Goal: Information Seeking & Learning: Learn about a topic

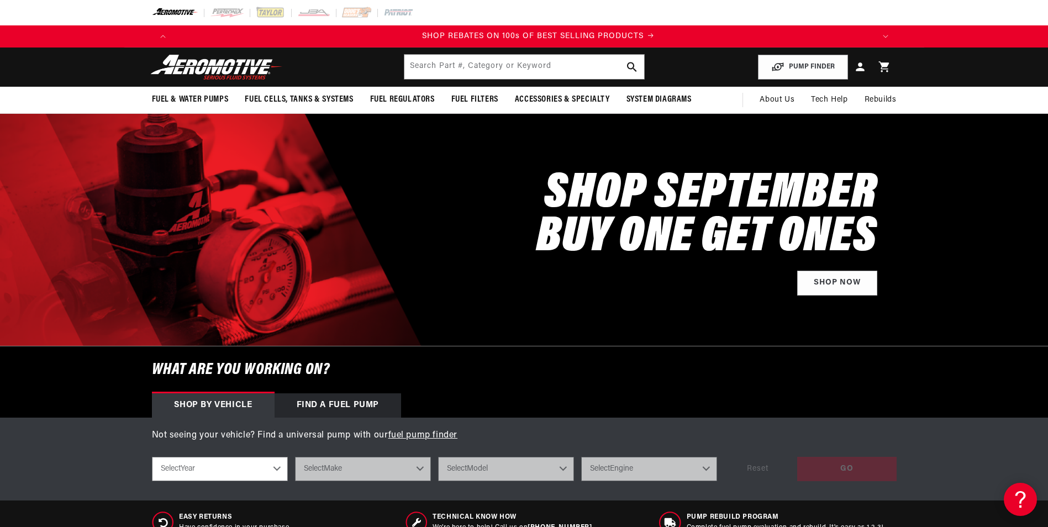
scroll to position [0, 1402]
click at [450, 72] on input "text" at bounding box center [525, 67] width 240 height 24
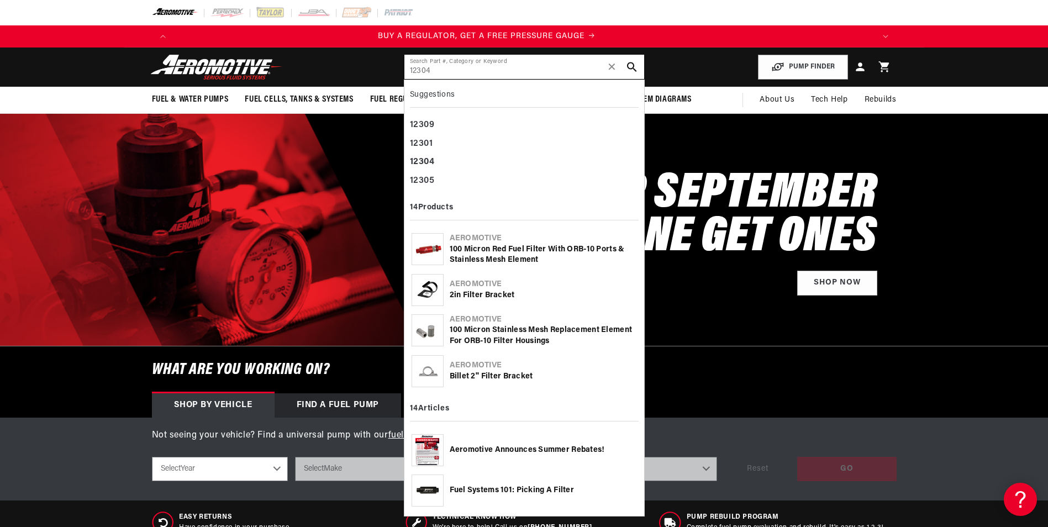
scroll to position [0, 0]
type input "12304"
click at [496, 255] on div "100 Micron Red Fuel Filter with ORB-10 Ports & Stainless Mesh Element" at bounding box center [543, 255] width 187 height 22
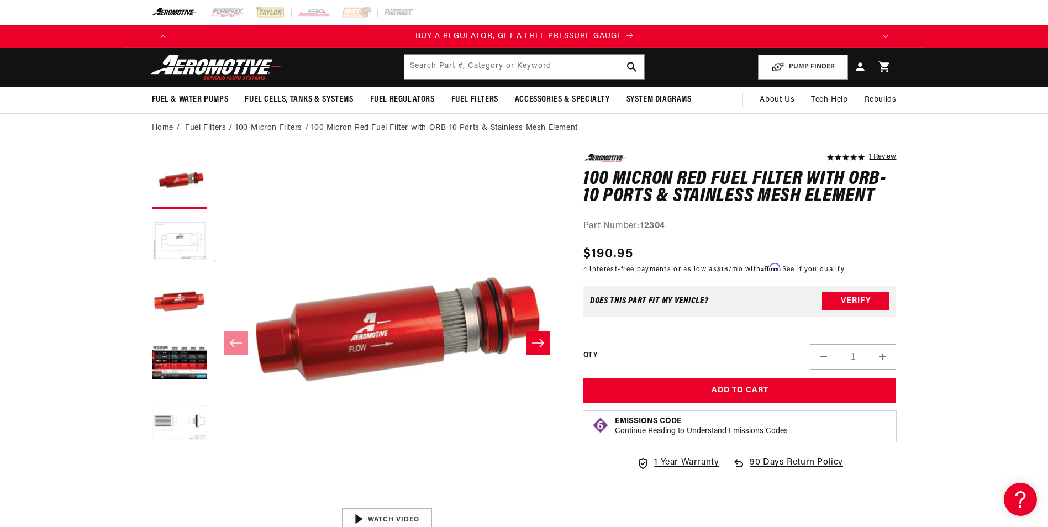
click at [627, 35] on p "BUY A REGULATOR, GET A FREE PRESSURE GAUGE" at bounding box center [524, 36] width 701 height 12
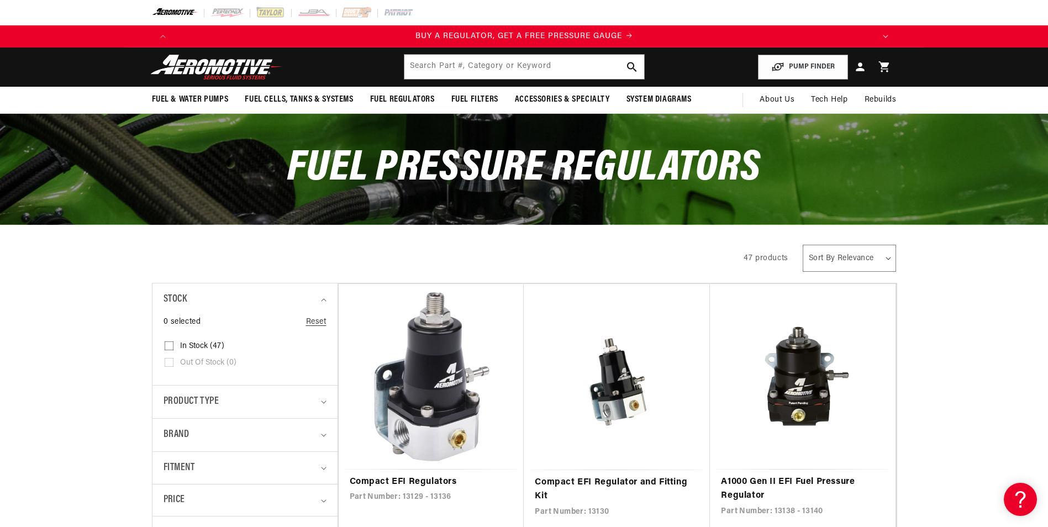
click at [883, 36] on icon "Translation missing: en.sections.announcements.next_announcement" at bounding box center [886, 36] width 6 height 3
click at [646, 32] on p "BUY A FUEL FILTER, GET A FREE REPLACEMENT ELEMENT" at bounding box center [524, 36] width 701 height 12
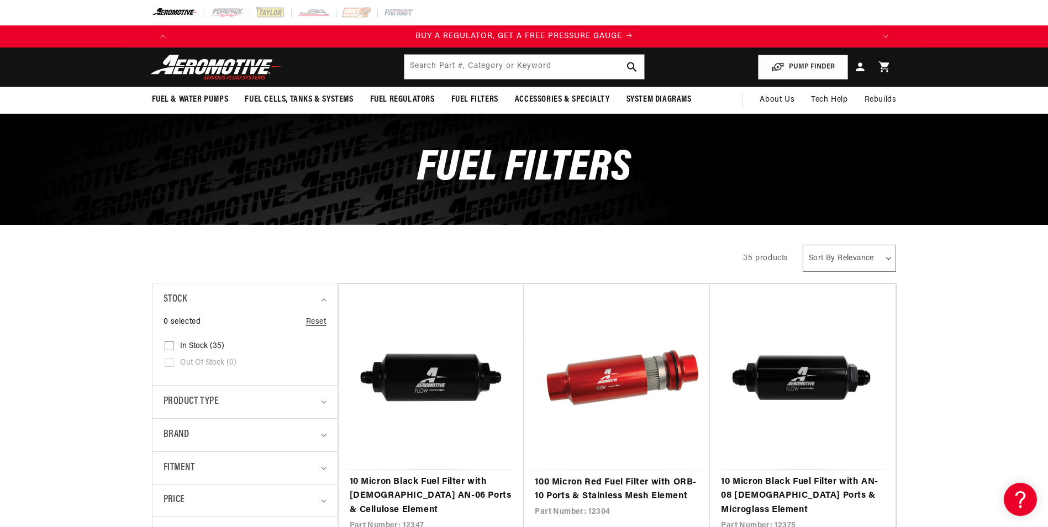
click at [631, 28] on div "BUY A REGULATOR, GET A FREE PRESSURE GAUGE BUY A FUEL FILTER, GET A FREE REPLAC…" at bounding box center [524, 36] width 745 height 22
click at [631, 32] on p "BUY A REGULATOR, GET A FREE PRESSURE GAUGE" at bounding box center [524, 36] width 701 height 12
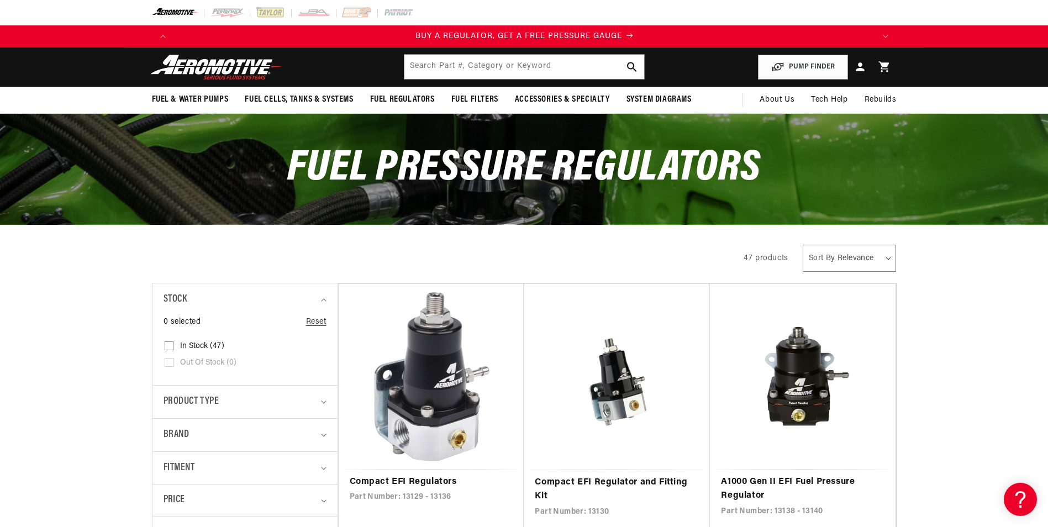
click at [631, 34] on p "BUY A REGULATOR, GET A FREE PRESSURE GAUGE" at bounding box center [524, 36] width 701 height 12
click at [889, 35] on button "Translation missing: en.sections.announcements.next_announcement" at bounding box center [886, 36] width 22 height 22
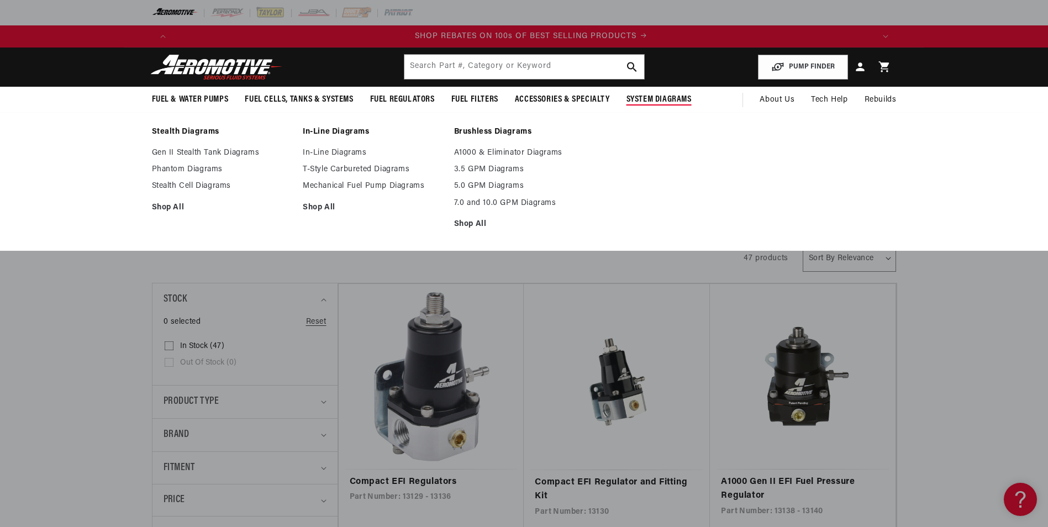
scroll to position [0, 1402]
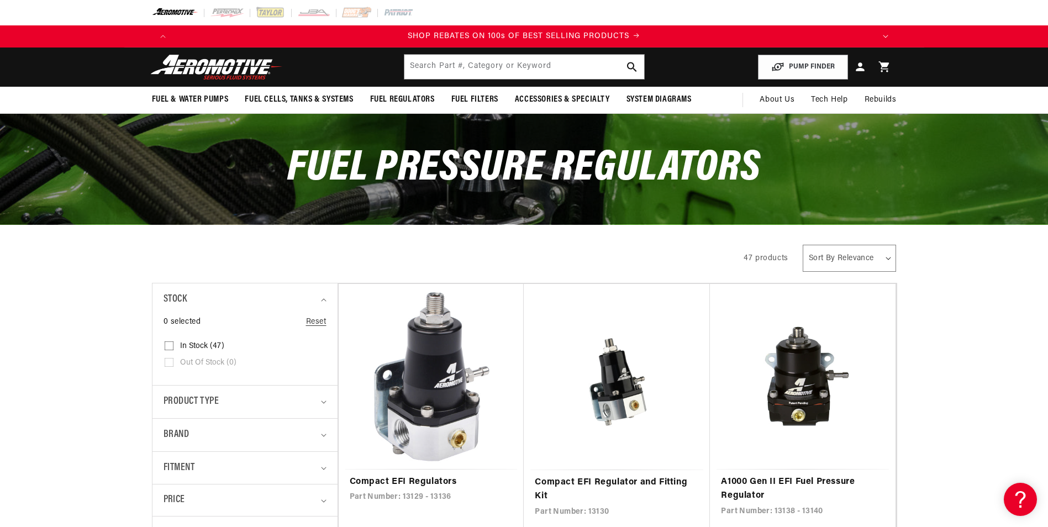
click at [883, 39] on button "Translation missing: en.sections.announcements.next_announcement" at bounding box center [886, 36] width 22 height 22
click at [460, 65] on input "text" at bounding box center [525, 67] width 240 height 24
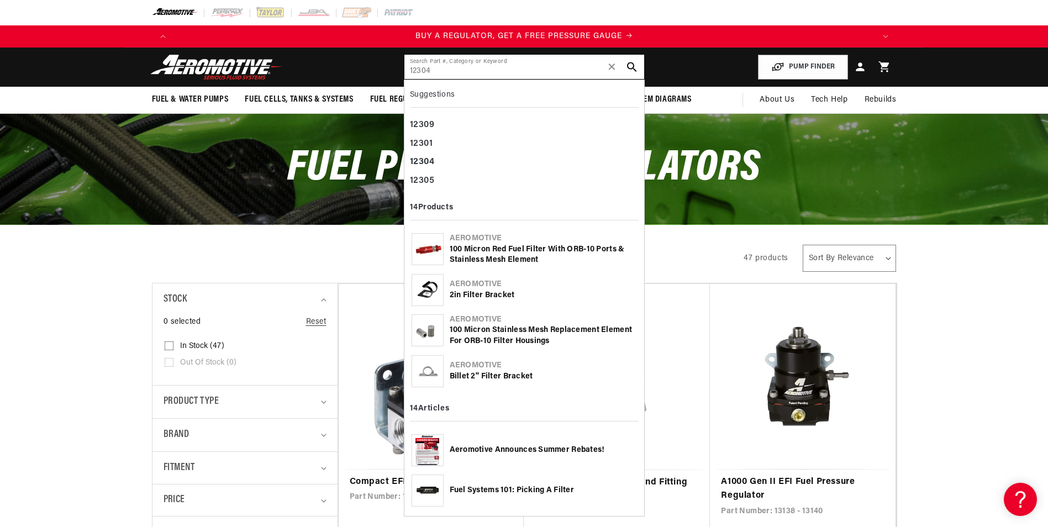
type input "12304"
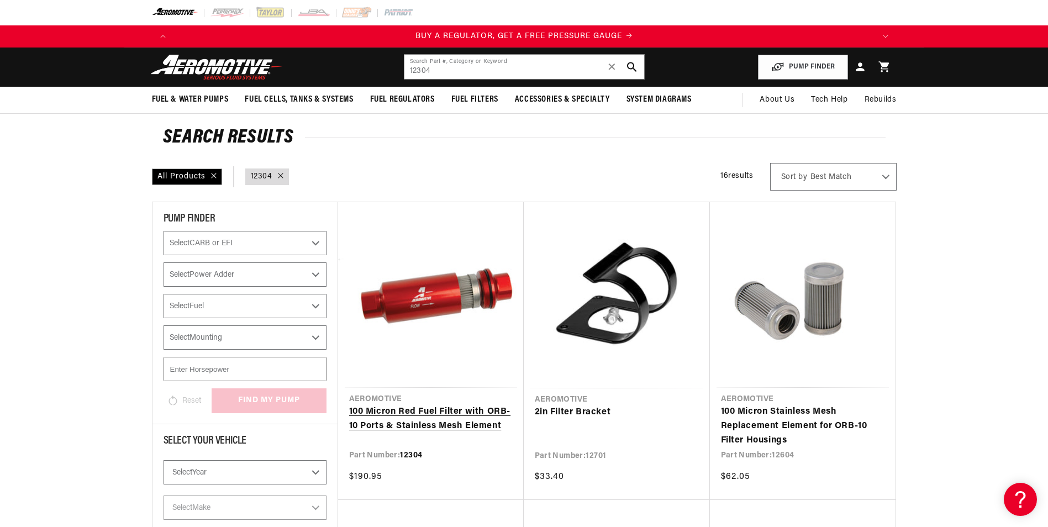
click at [418, 424] on link "100 Micron Red Fuel Filter with ORB-10 Ports & Stainless Mesh Element" at bounding box center [431, 419] width 164 height 28
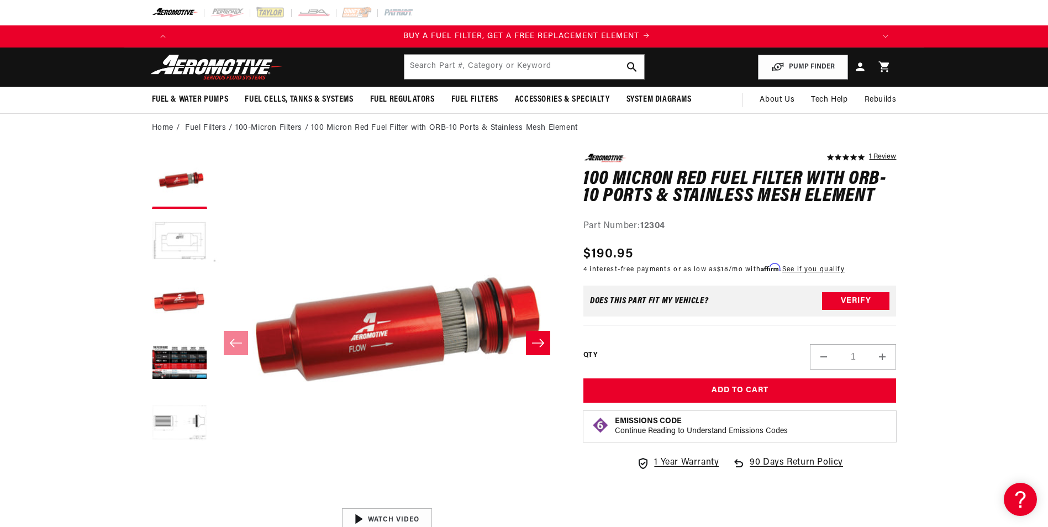
scroll to position [0, 701]
click at [468, 77] on input "text" at bounding box center [525, 67] width 240 height 24
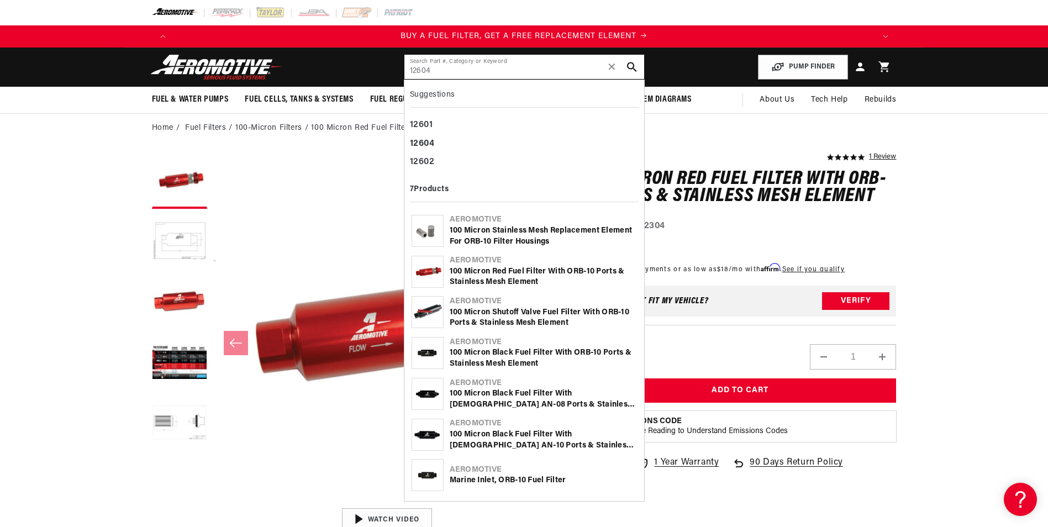
type input "12604"
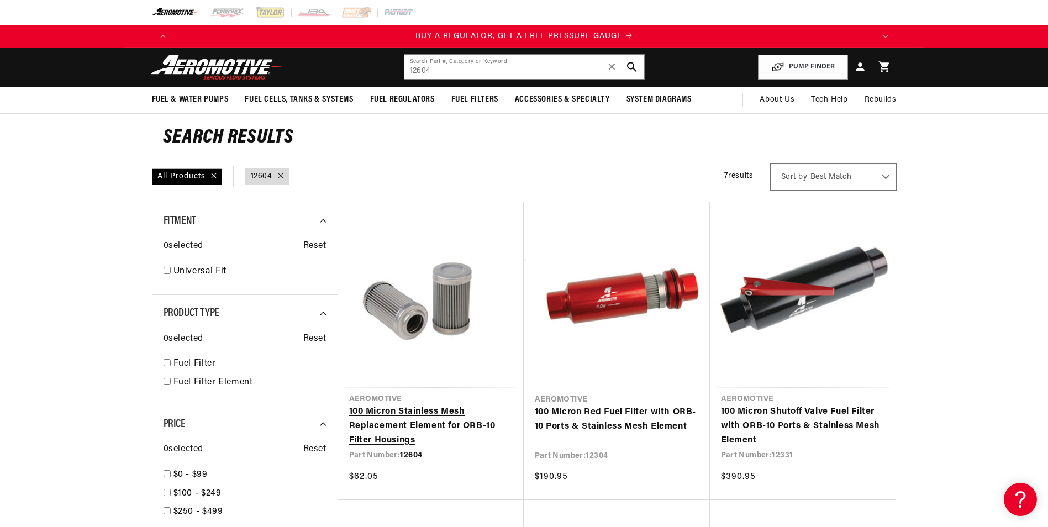
click at [417, 423] on link "100 Micron Stainless Mesh Replacement Element for ORB-10 Filter Housings" at bounding box center [431, 426] width 164 height 43
click at [167, 39] on button "Translation missing: en.sections.announcements.previous_announcement" at bounding box center [163, 36] width 22 height 22
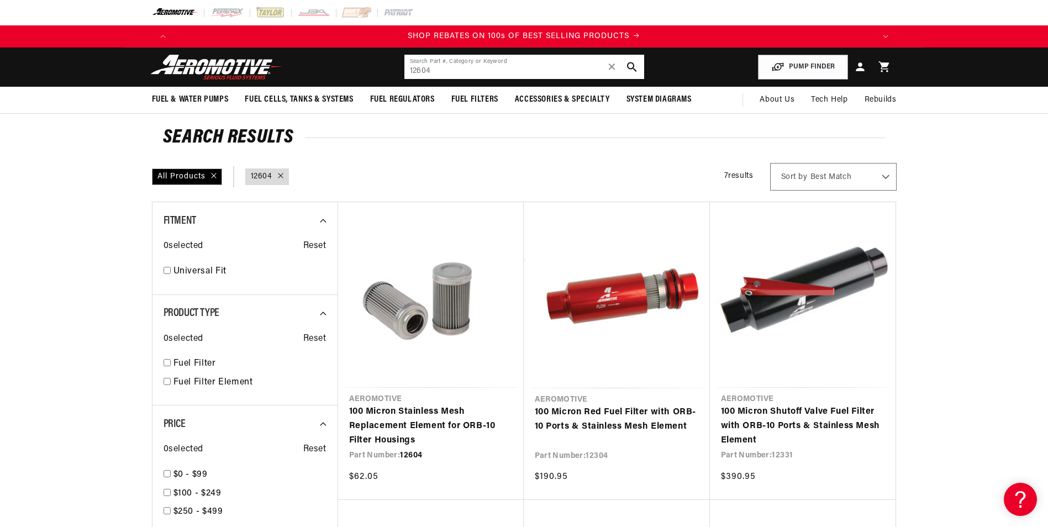
drag, startPoint x: 459, startPoint y: 67, endPoint x: 410, endPoint y: 74, distance: 50.2
click at [410, 74] on input "12604" at bounding box center [525, 67] width 240 height 24
click at [453, 76] on input "12604" at bounding box center [525, 67] width 240 height 24
drag, startPoint x: 449, startPoint y: 76, endPoint x: 372, endPoint y: 65, distance: 78.2
click at [372, 65] on header "Fuel & Water Pumps Back In-Tank In-Line Fuel Pumps" at bounding box center [524, 67] width 800 height 39
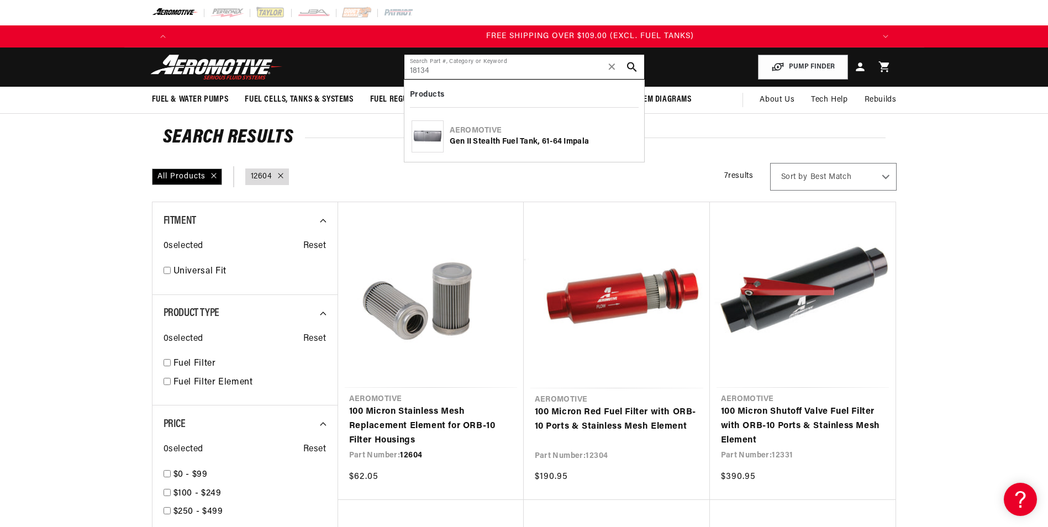
scroll to position [0, 2102]
type input "18134"
click at [535, 153] on div "Aeromotive Gen II Stealth Fuel Tank, 61-64 Impala" at bounding box center [524, 136] width 229 height 40
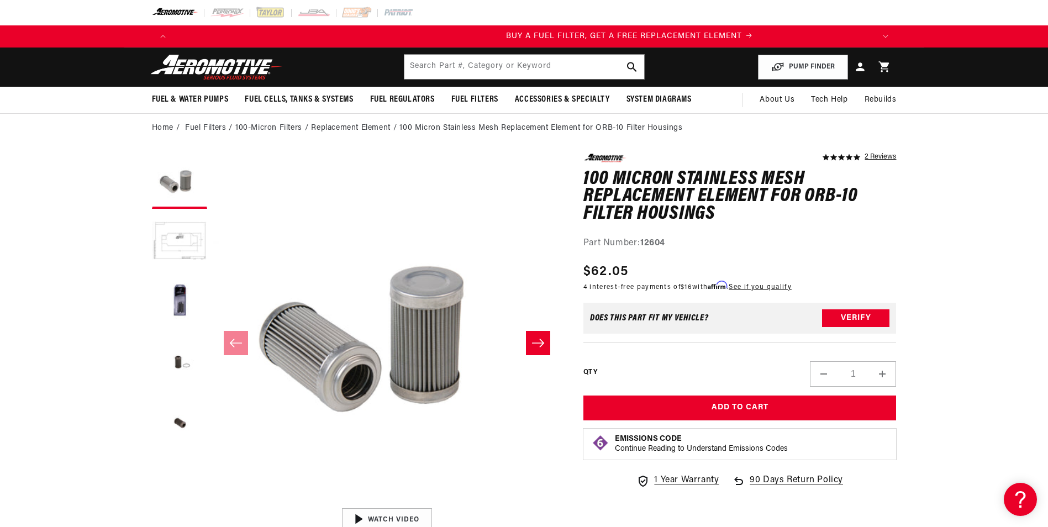
scroll to position [0, 701]
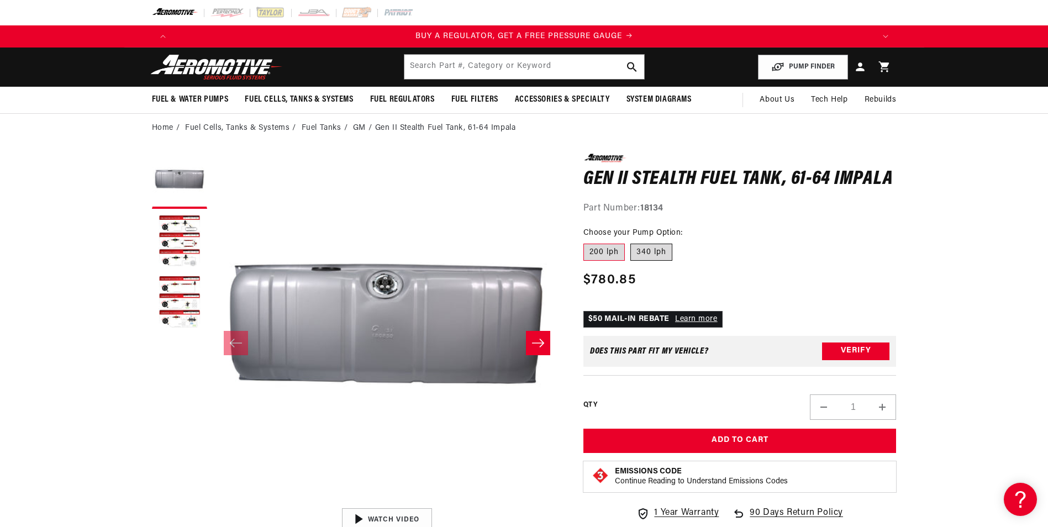
click at [648, 251] on label "340 lph" at bounding box center [652, 253] width 42 height 18
click at [631, 242] on input "340 lph" at bounding box center [631, 242] width 1 height 1
radio input "true"
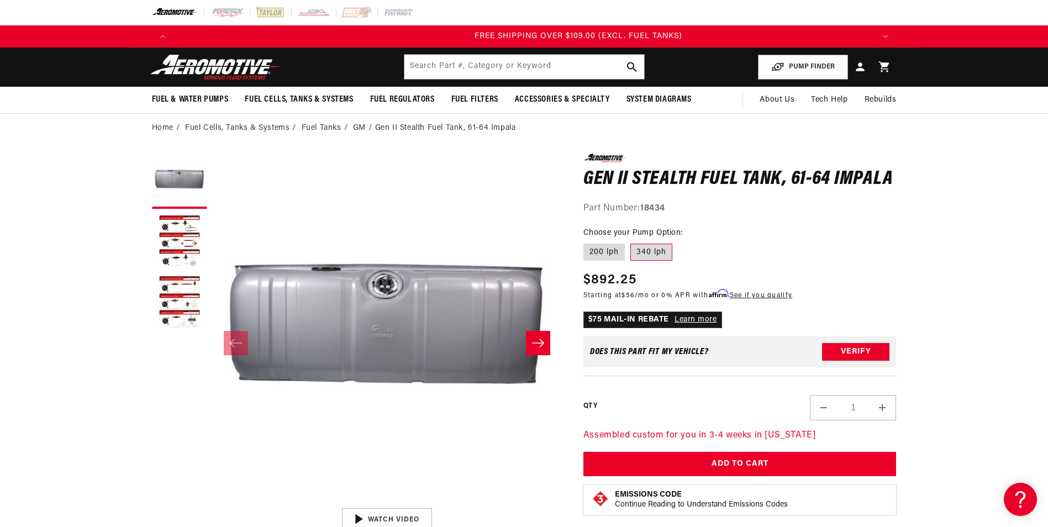
scroll to position [0, 2102]
click at [599, 251] on label "200 lph" at bounding box center [604, 253] width 41 height 18
click at [587, 242] on input "200 lph" at bounding box center [586, 242] width 1 height 1
radio input "true"
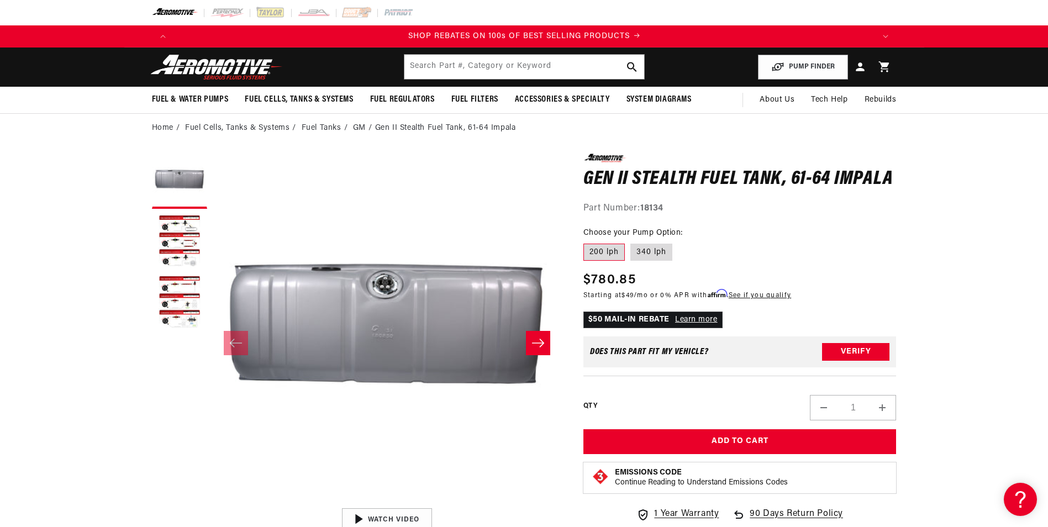
scroll to position [0, 1402]
drag, startPoint x: 237, startPoint y: 65, endPoint x: 253, endPoint y: 54, distance: 19.6
click at [237, 65] on img at bounding box center [217, 67] width 138 height 26
